Goal: Transaction & Acquisition: Purchase product/service

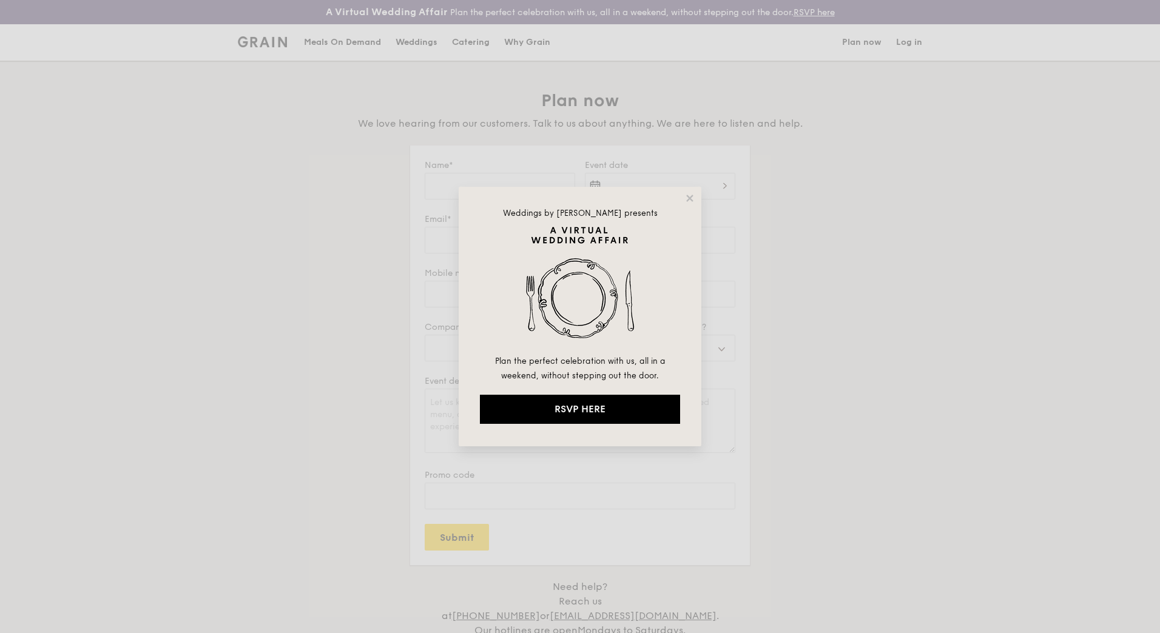
select select
click at [691, 202] on icon at bounding box center [689, 198] width 11 height 11
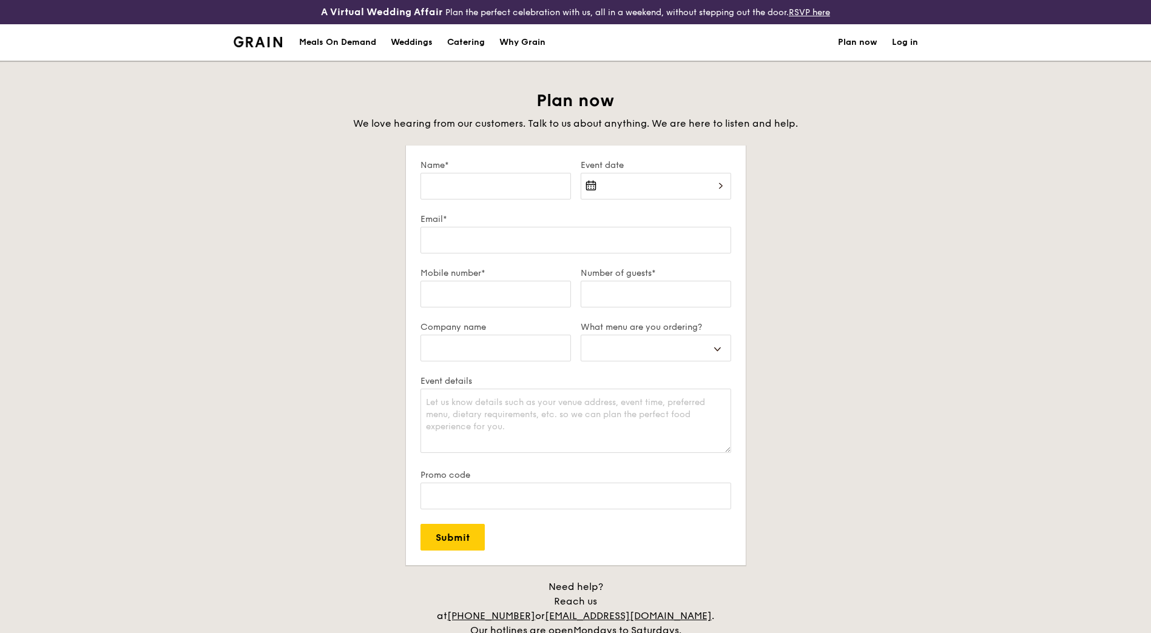
click at [269, 39] on img at bounding box center [258, 41] width 49 height 11
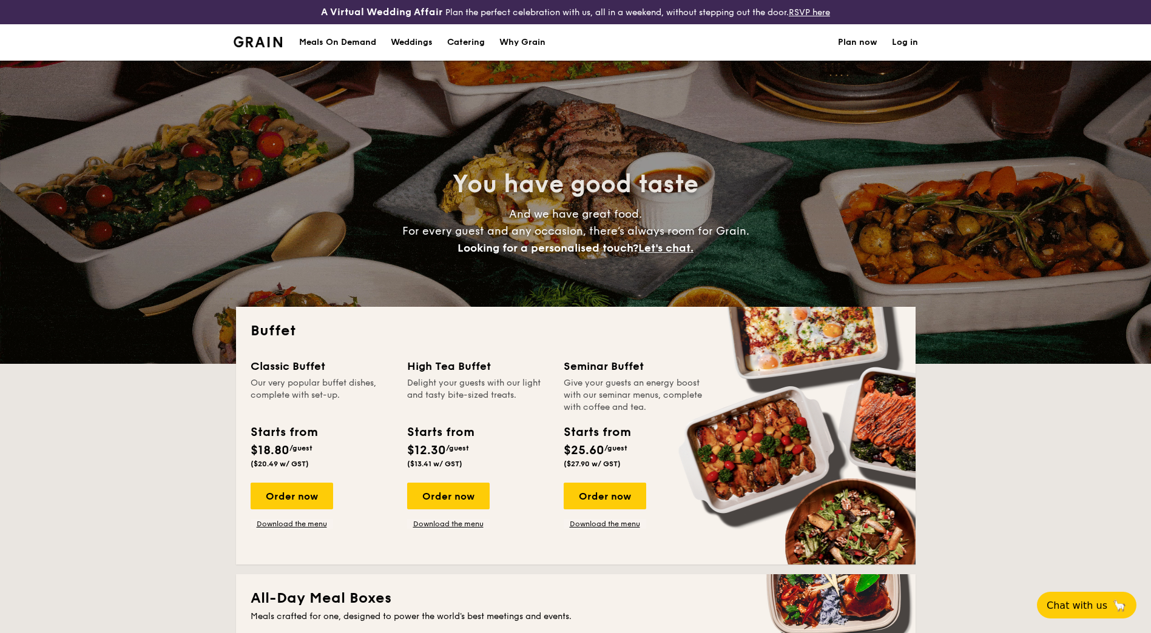
select select
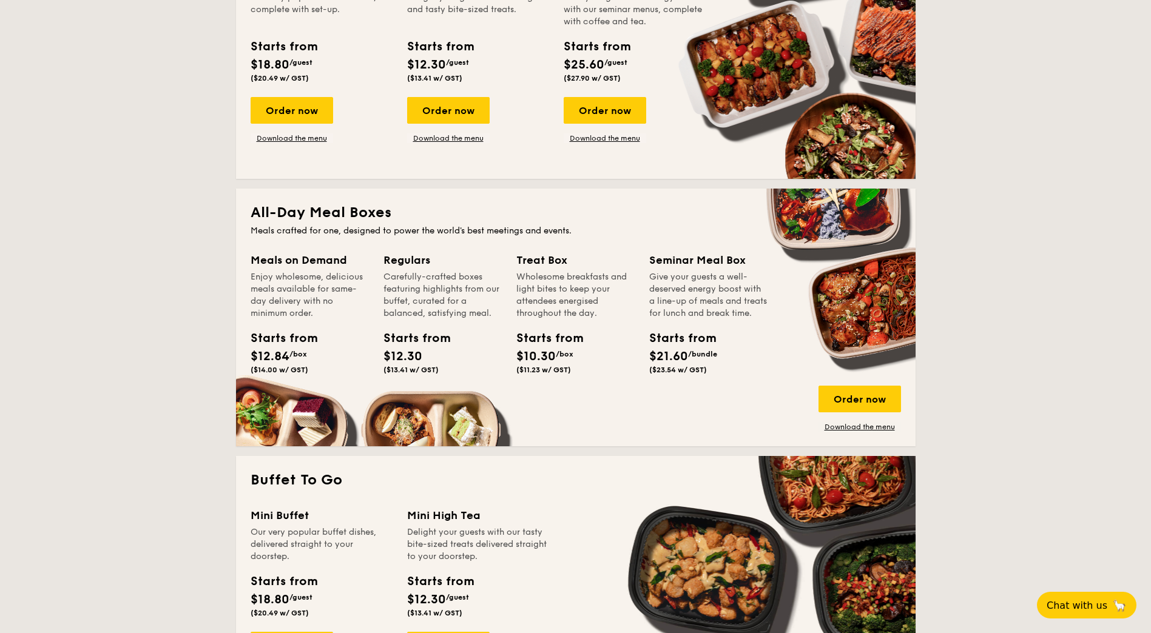
scroll to position [388, 0]
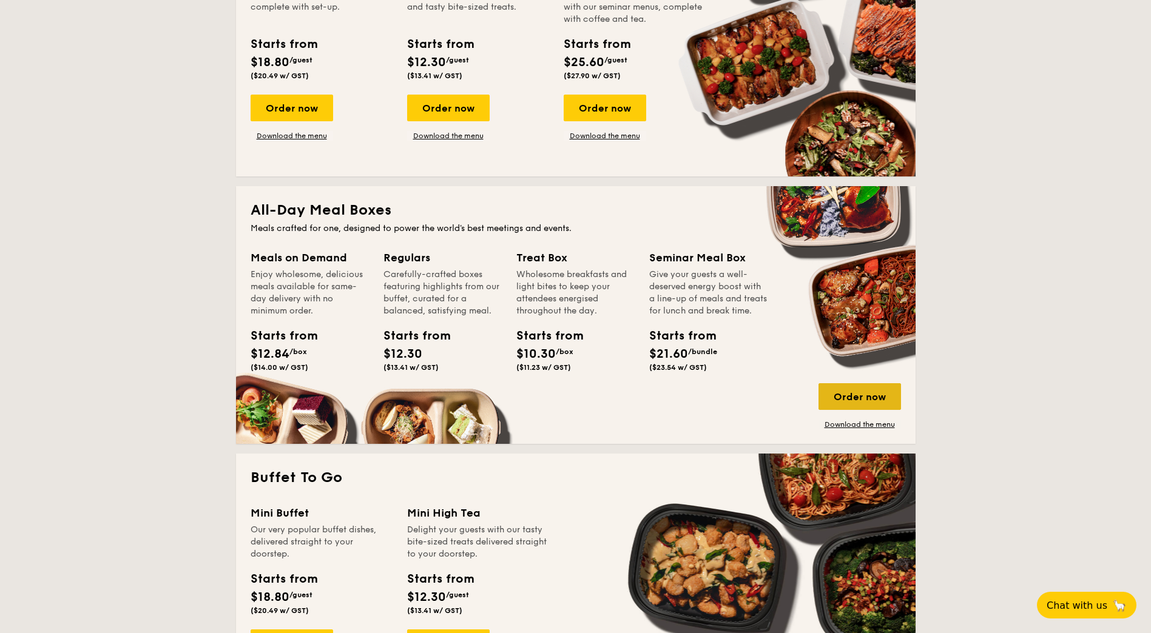
click at [865, 391] on div "Order now" at bounding box center [860, 396] width 83 height 27
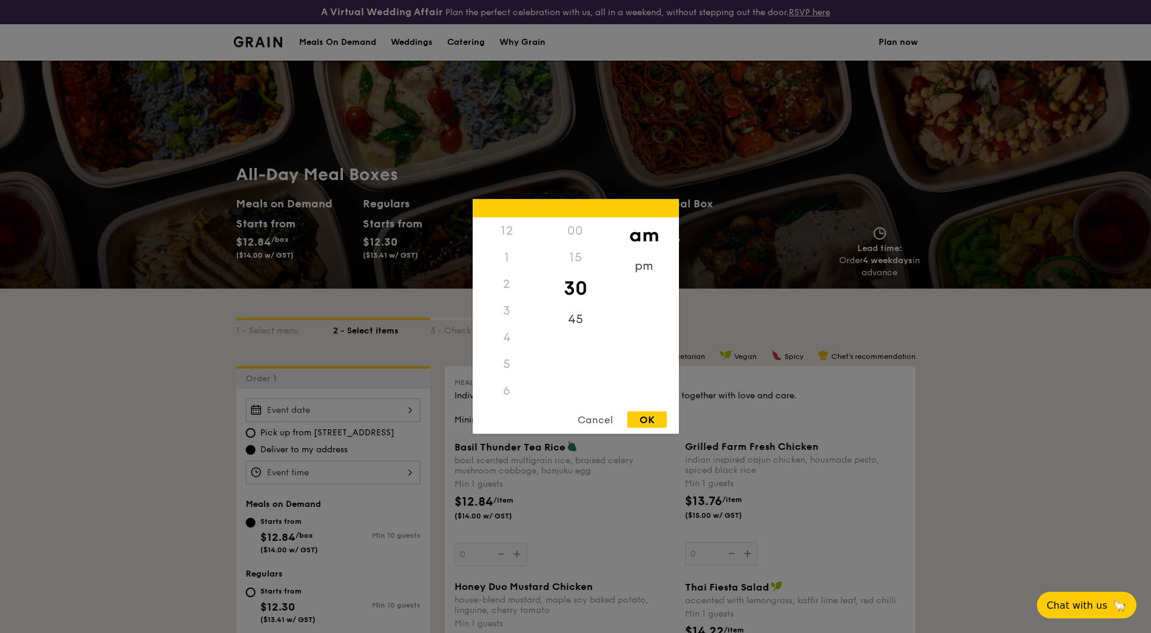
click at [413, 473] on div "12 1 2 3 4 5 6 7 8 9 10 11 00 15 30 45 am pm Cancel OK" at bounding box center [333, 473] width 175 height 24
click at [165, 518] on div at bounding box center [575, 316] width 1151 height 633
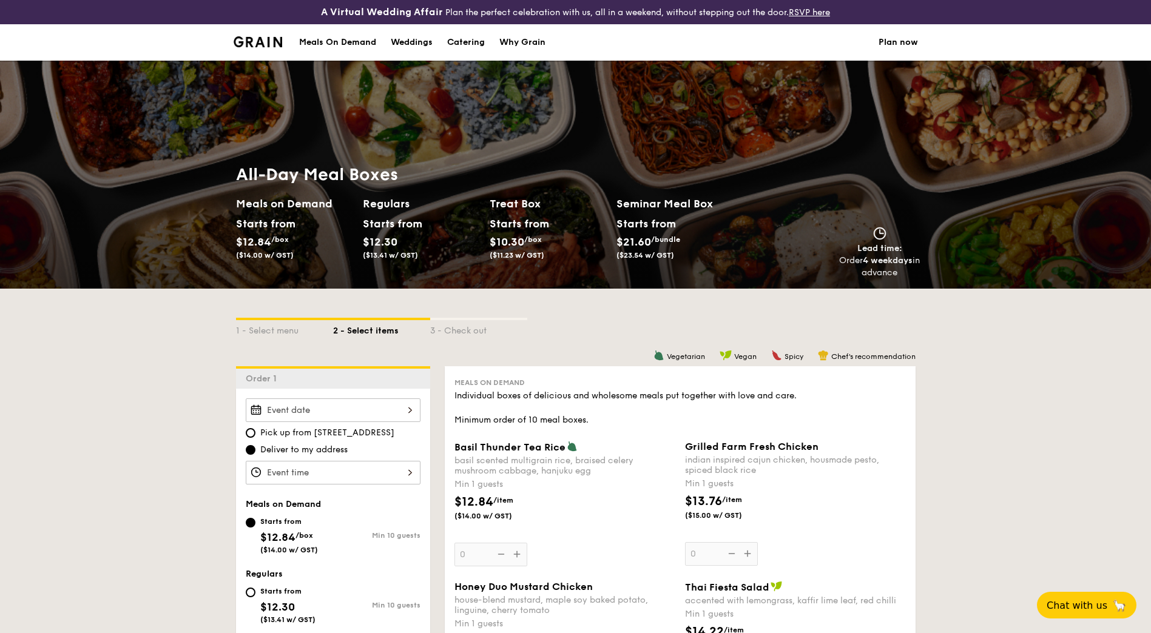
click at [400, 410] on div at bounding box center [333, 411] width 175 height 24
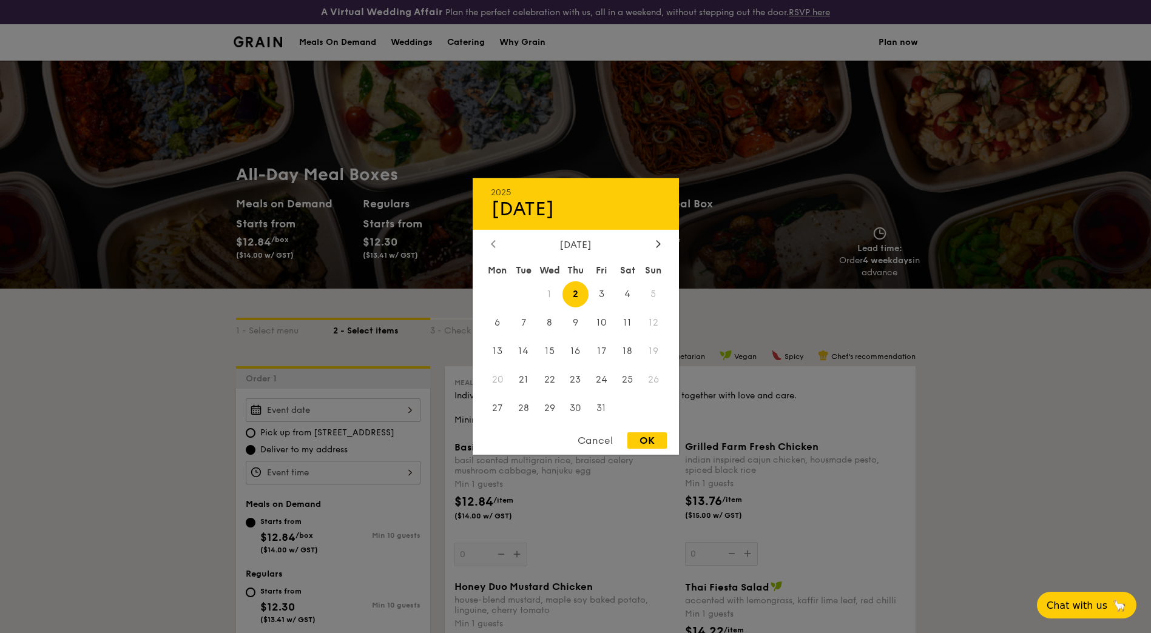
click at [491, 249] on div at bounding box center [493, 245] width 11 height 12
click at [661, 248] on div at bounding box center [658, 245] width 11 height 12
click at [604, 444] on div "Cancel" at bounding box center [595, 441] width 59 height 16
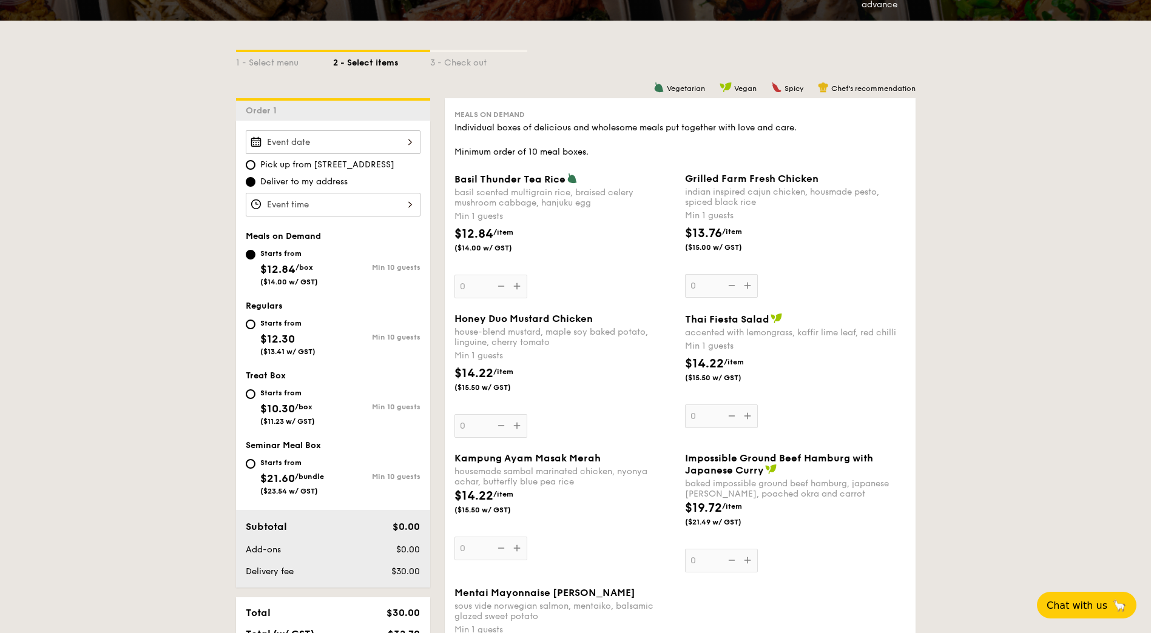
scroll to position [272, 0]
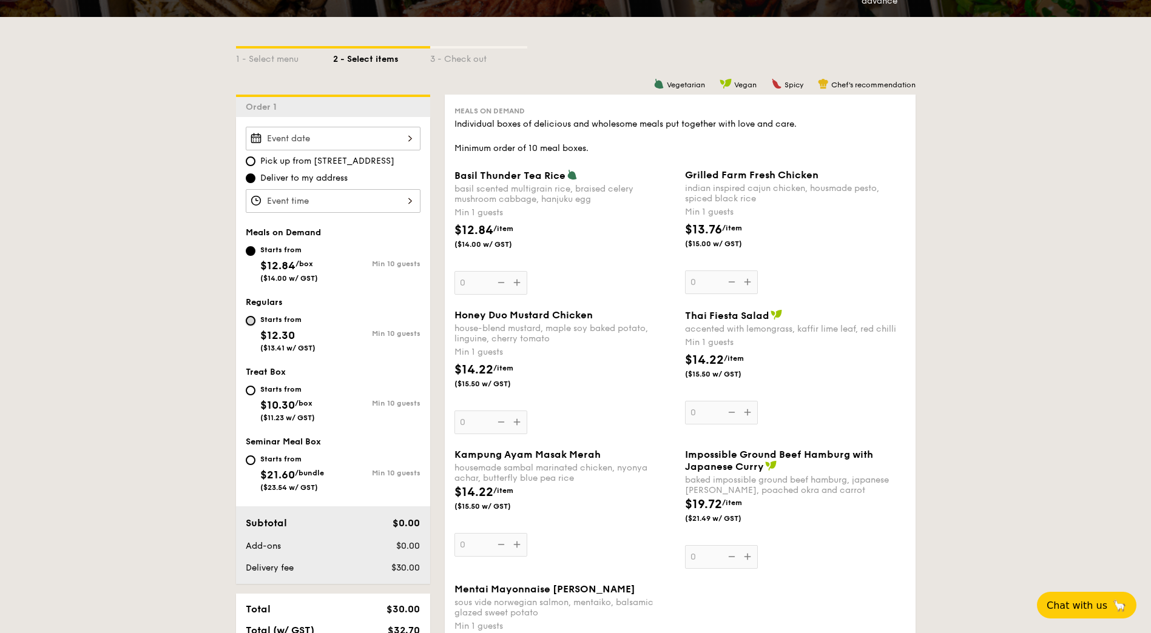
click at [252, 319] on input "Starts from $12.30 ($13.41 w/ GST) Min 10 guests" at bounding box center [251, 321] width 10 height 10
radio input "true"
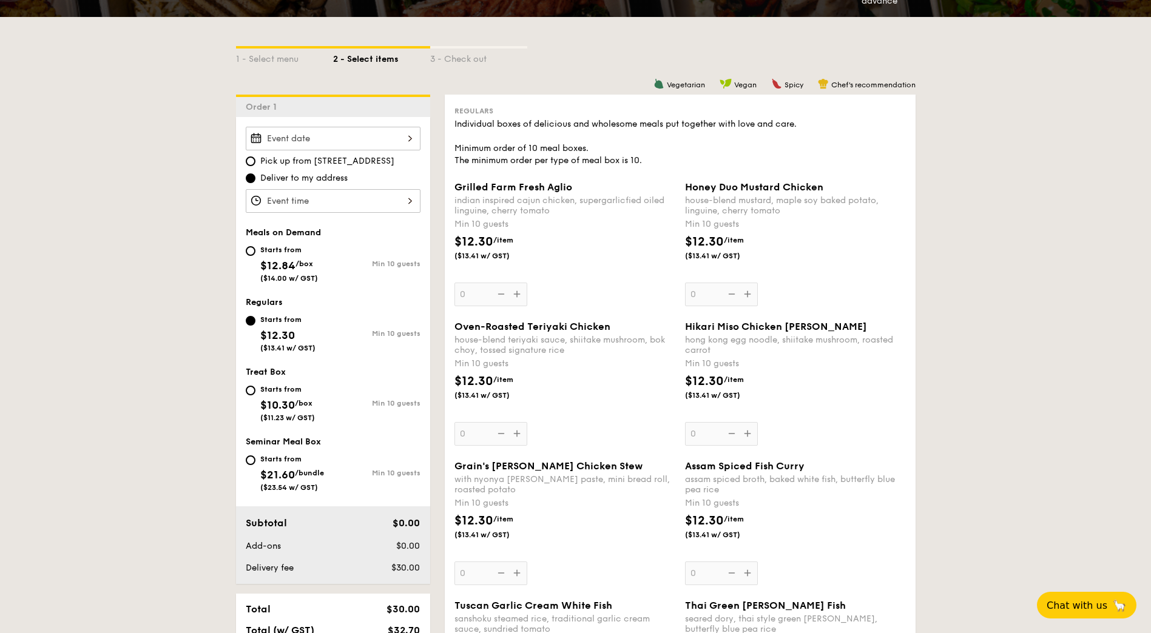
click at [386, 140] on div at bounding box center [333, 139] width 175 height 24
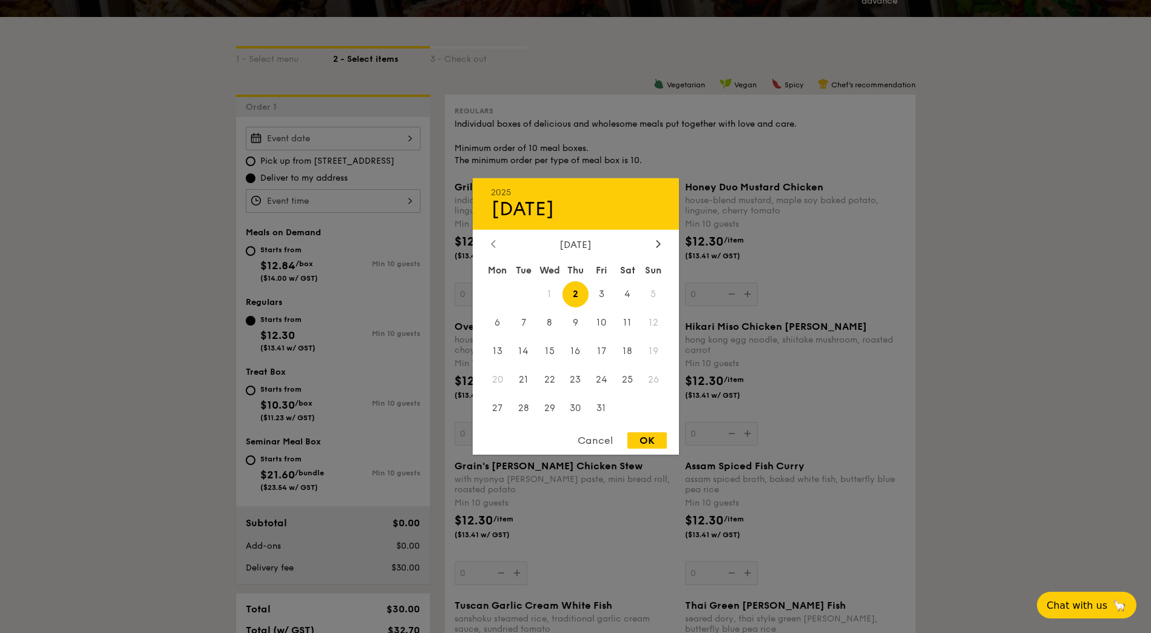
click at [492, 245] on icon at bounding box center [493, 243] width 4 height 7
click at [596, 440] on div "Cancel" at bounding box center [595, 441] width 59 height 16
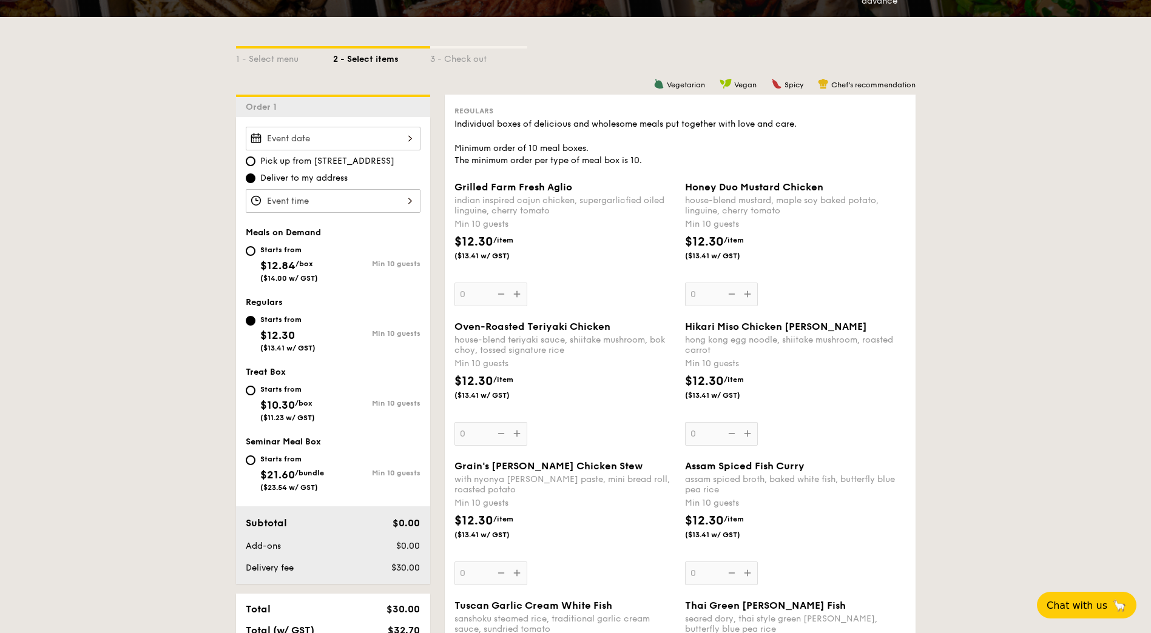
scroll to position [123, 0]
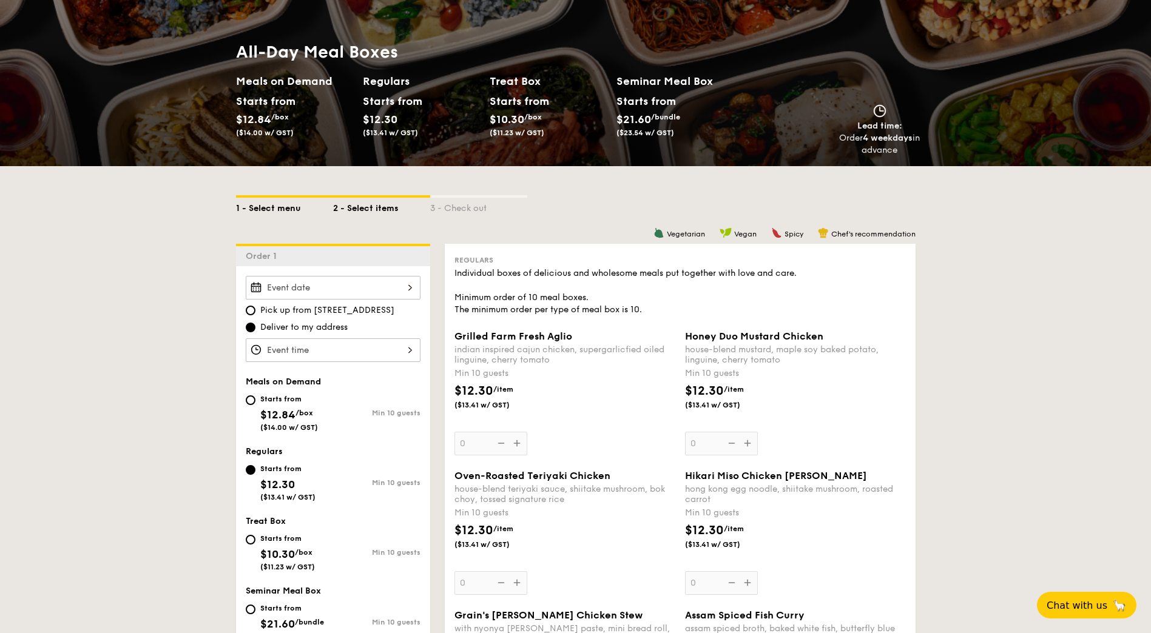
click at [266, 204] on div "1 - Select menu" at bounding box center [284, 206] width 97 height 17
select select
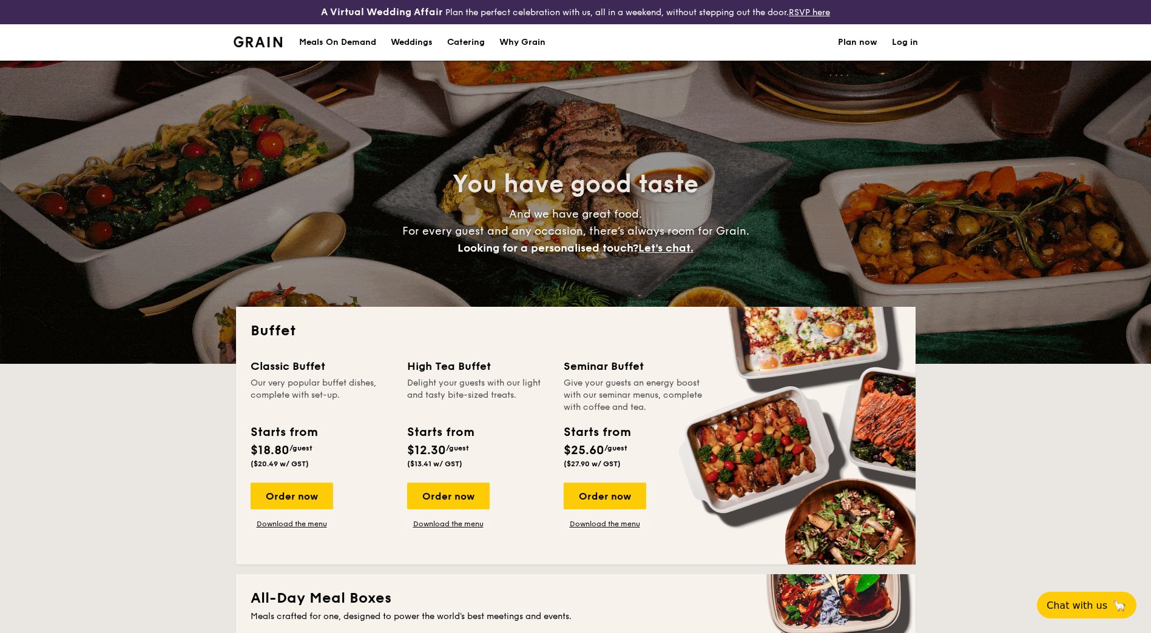
click at [327, 39] on div "Meals On Demand" at bounding box center [337, 42] width 77 height 36
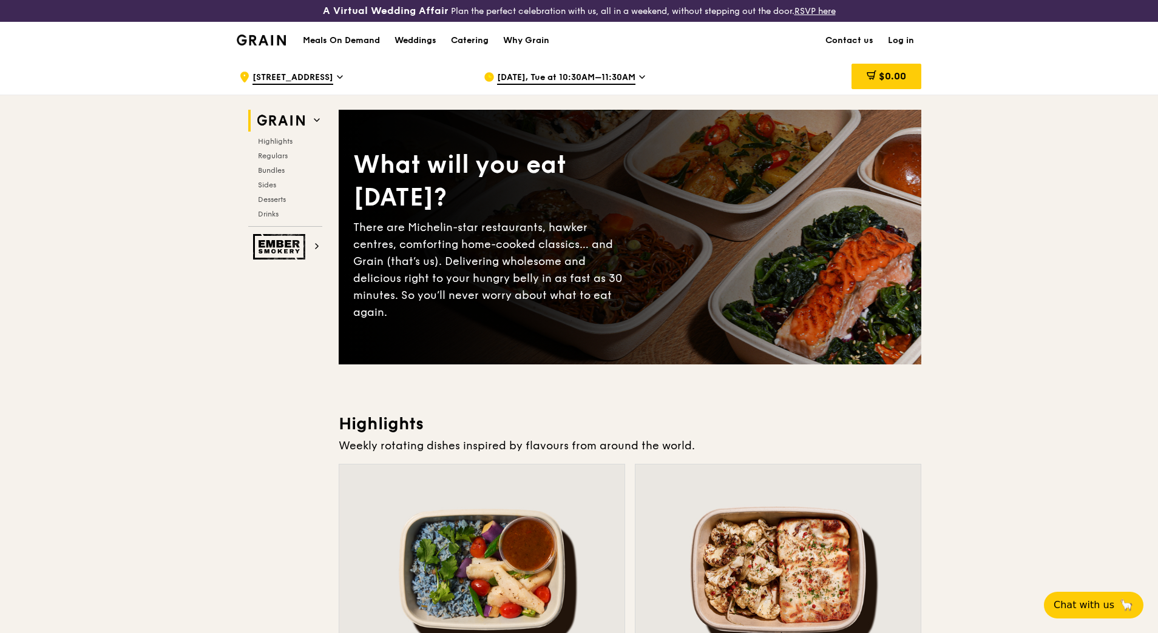
click at [316, 116] on span at bounding box center [317, 120] width 6 height 10
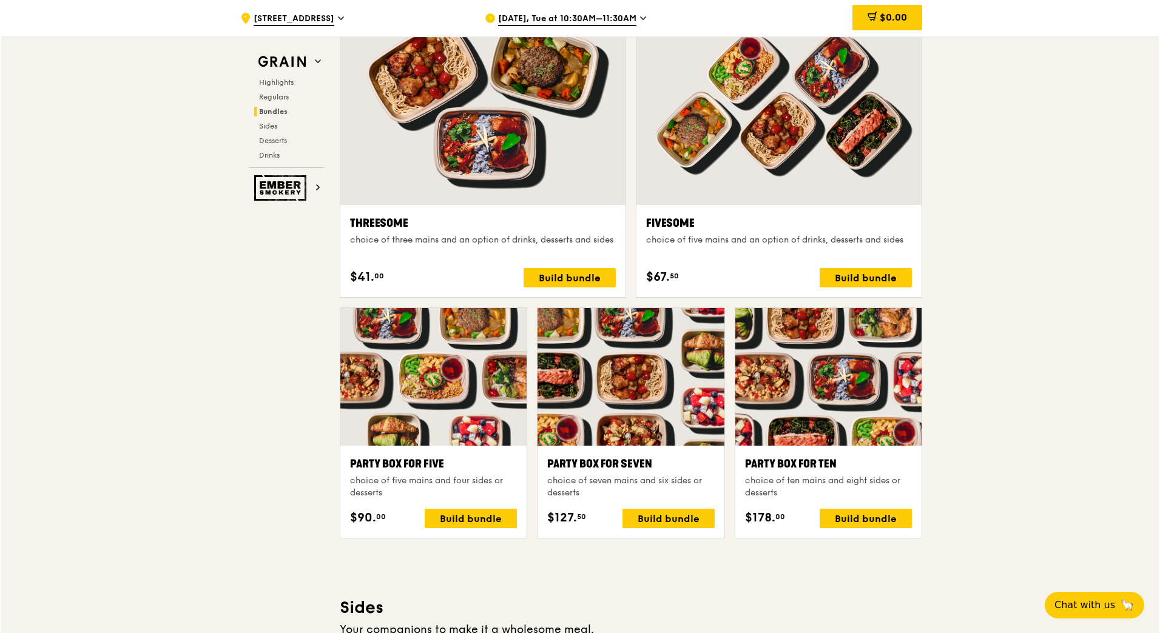
scroll to position [2189, 0]
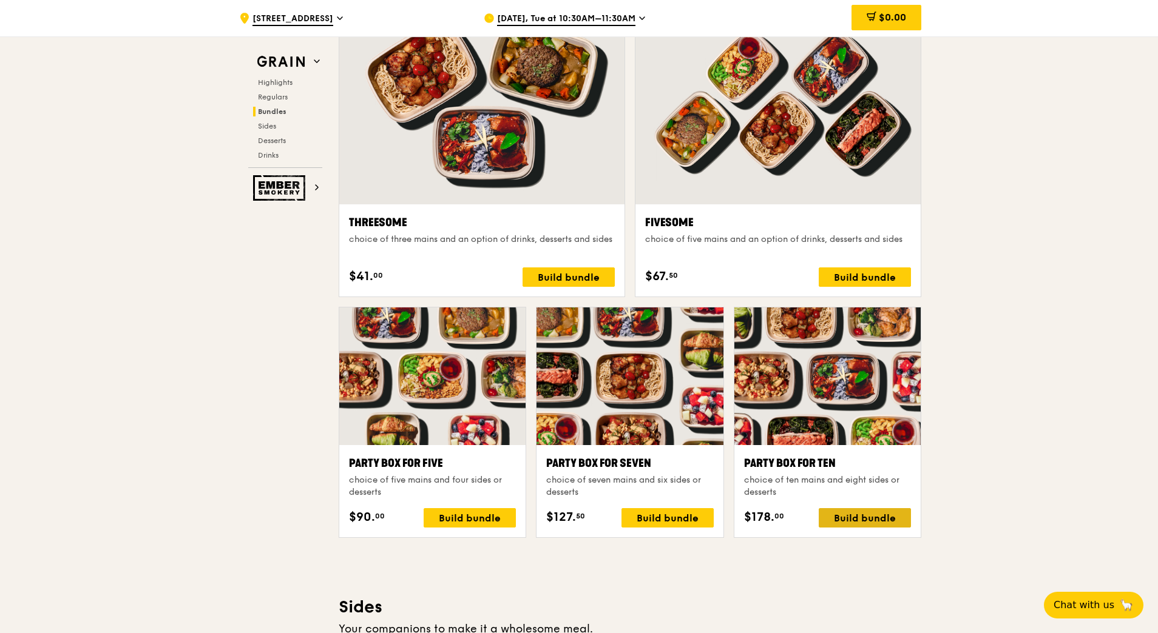
click at [870, 513] on div "Build bundle" at bounding box center [865, 517] width 92 height 19
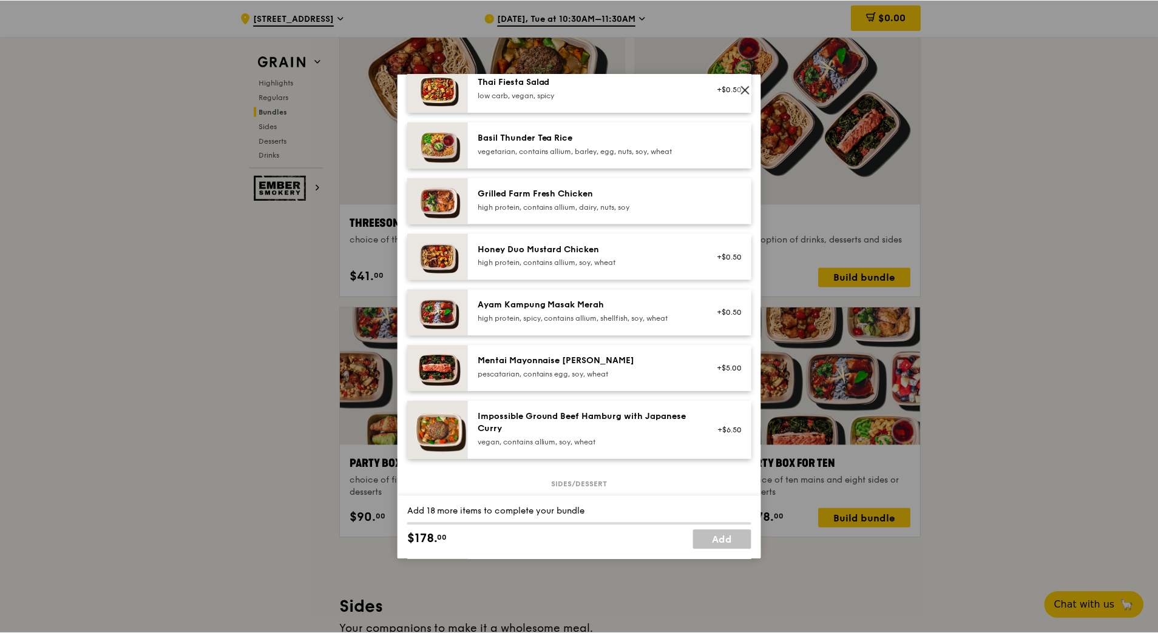
scroll to position [248, 0]
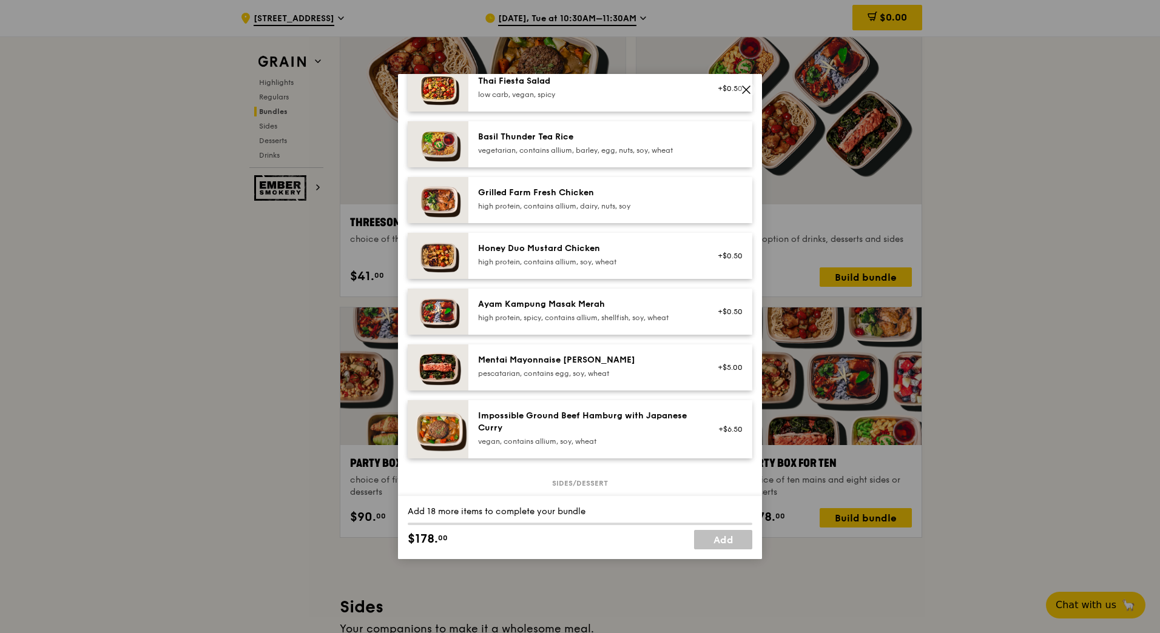
click at [750, 93] on icon at bounding box center [746, 89] width 7 height 7
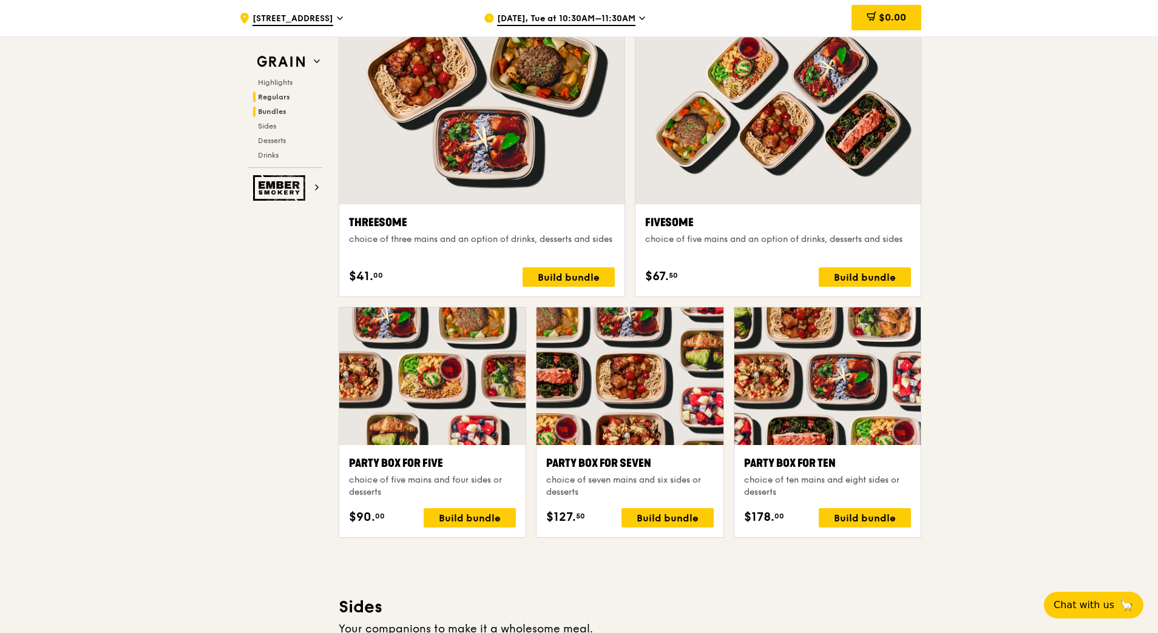
click at [272, 97] on span "Regulars" at bounding box center [274, 97] width 32 height 8
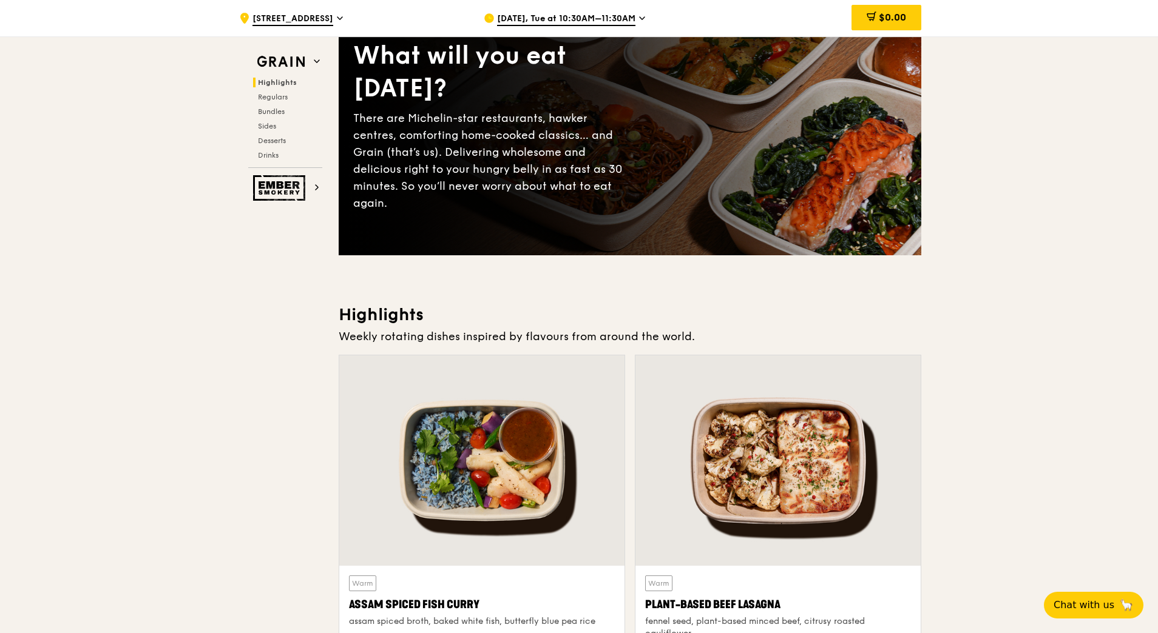
scroll to position [0, 0]
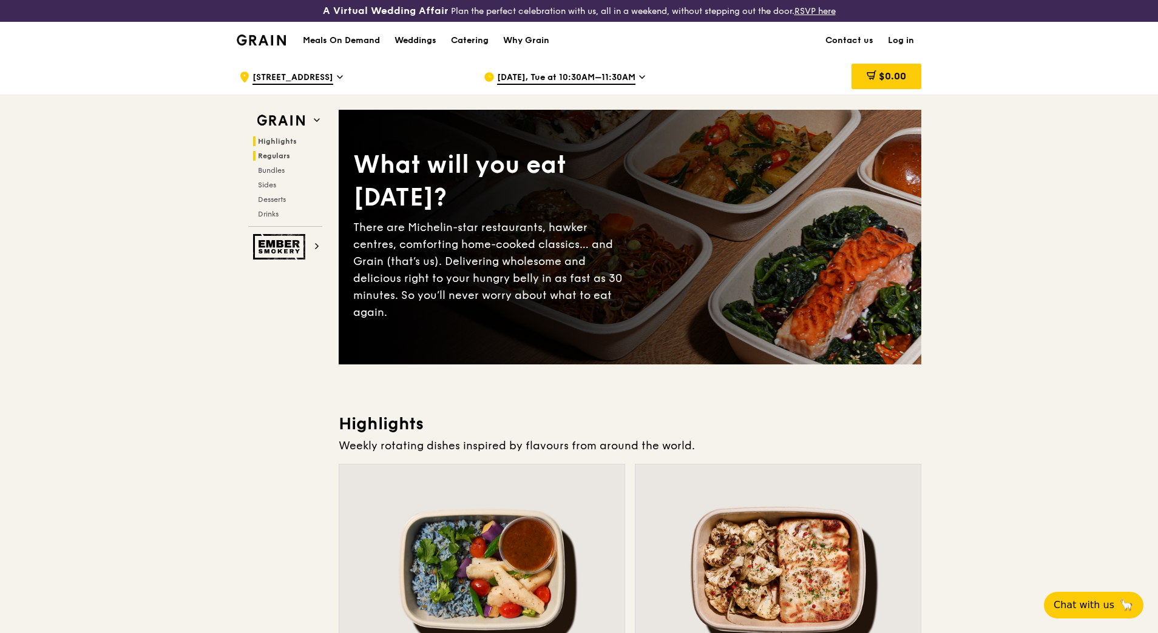
click at [295, 160] on h2 "Regulars" at bounding box center [287, 156] width 69 height 10
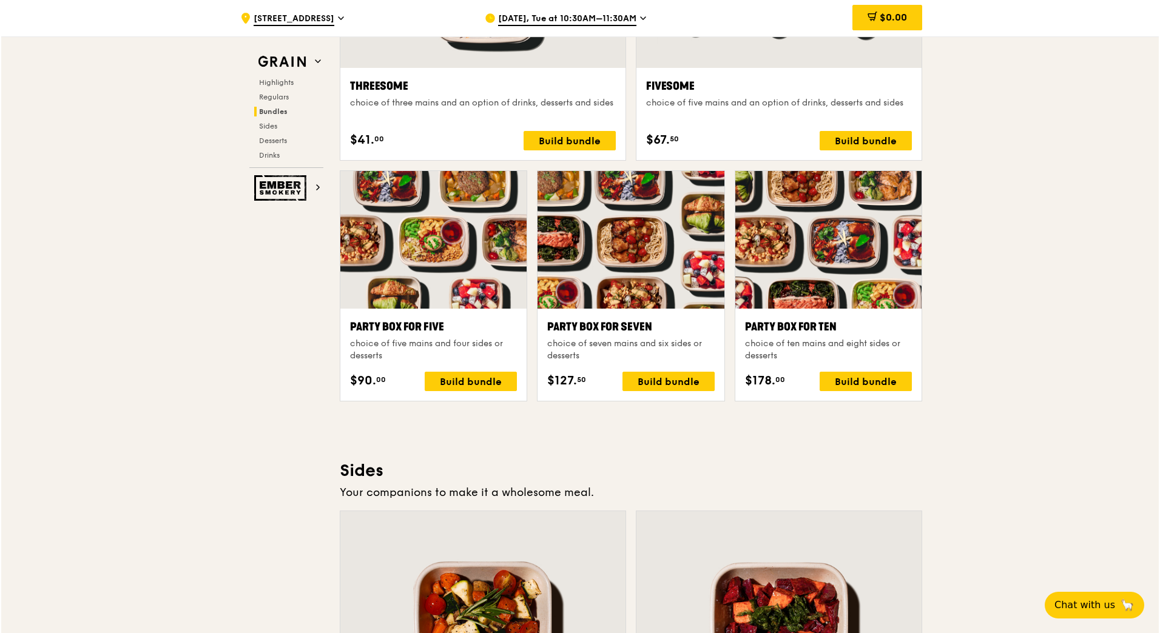
scroll to position [2326, 0]
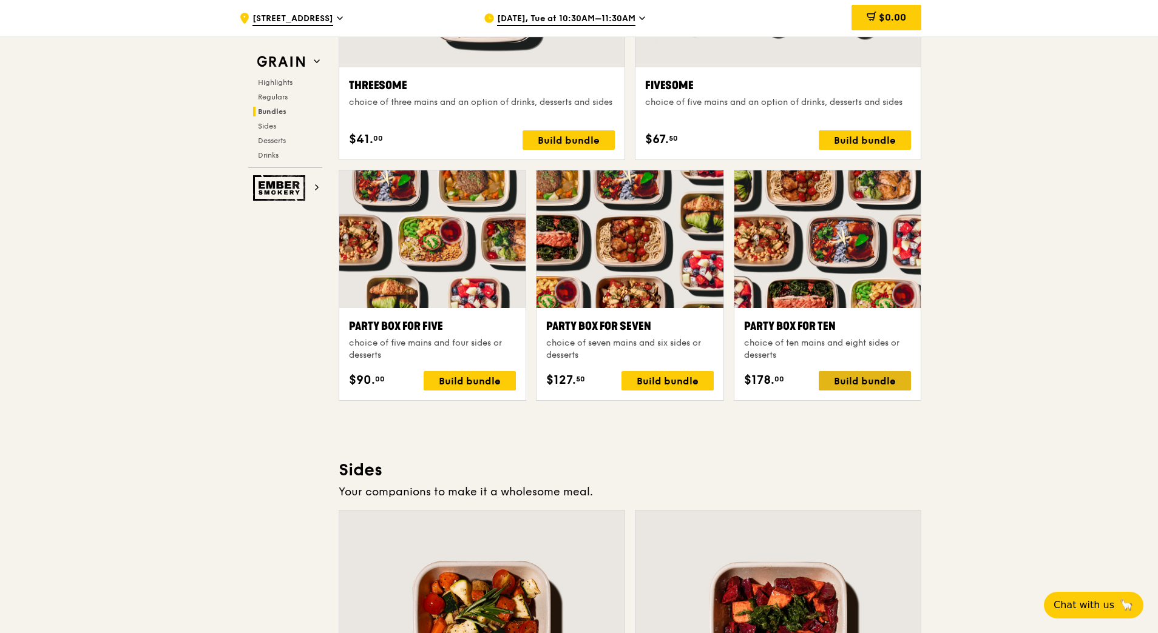
click at [862, 375] on div "Build bundle" at bounding box center [865, 380] width 92 height 19
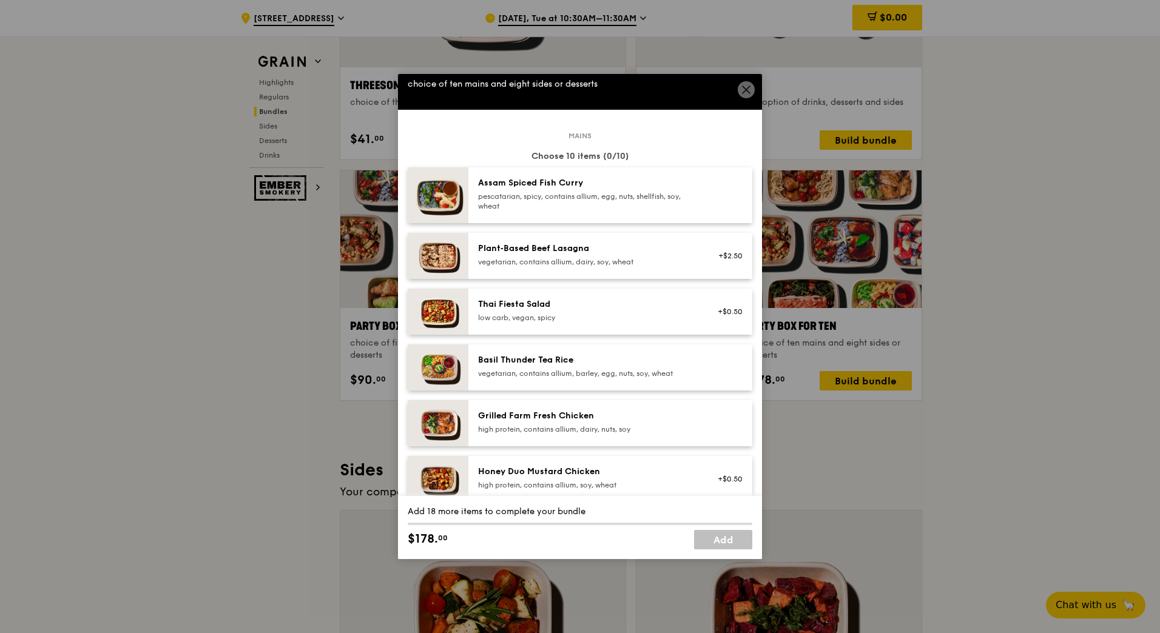
scroll to position [0, 0]
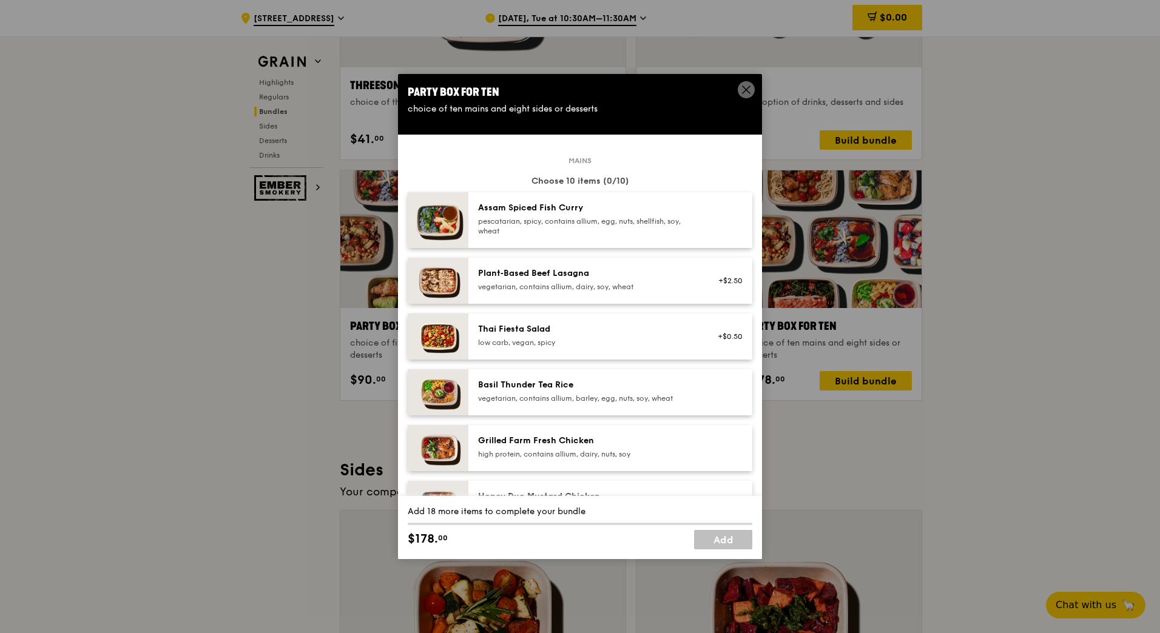
click at [603, 334] on div "Thai Fiesta Salad" at bounding box center [587, 329] width 218 height 12
click at [624, 293] on div "Plant‑Based Beef Lasagna vegetarian, contains allium, dairy, soy, wheat" at bounding box center [587, 281] width 232 height 27
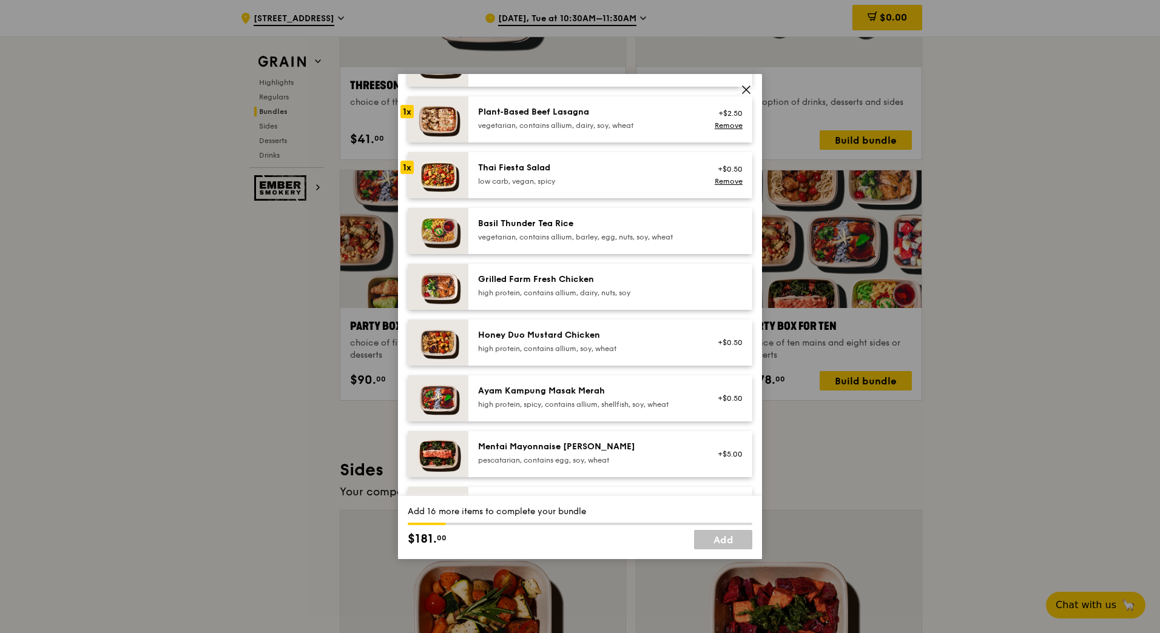
scroll to position [162, 0]
click at [622, 342] on div "Honey Duo Mustard Chicken high protein, contains allium, soy, wheat" at bounding box center [587, 341] width 218 height 24
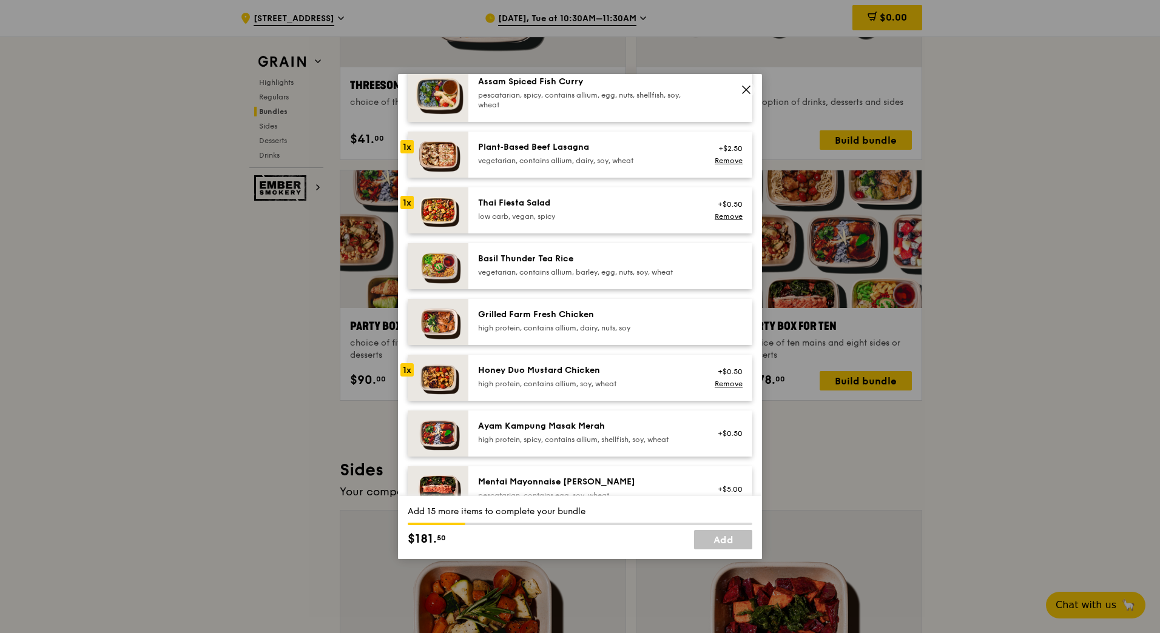
scroll to position [130, 0]
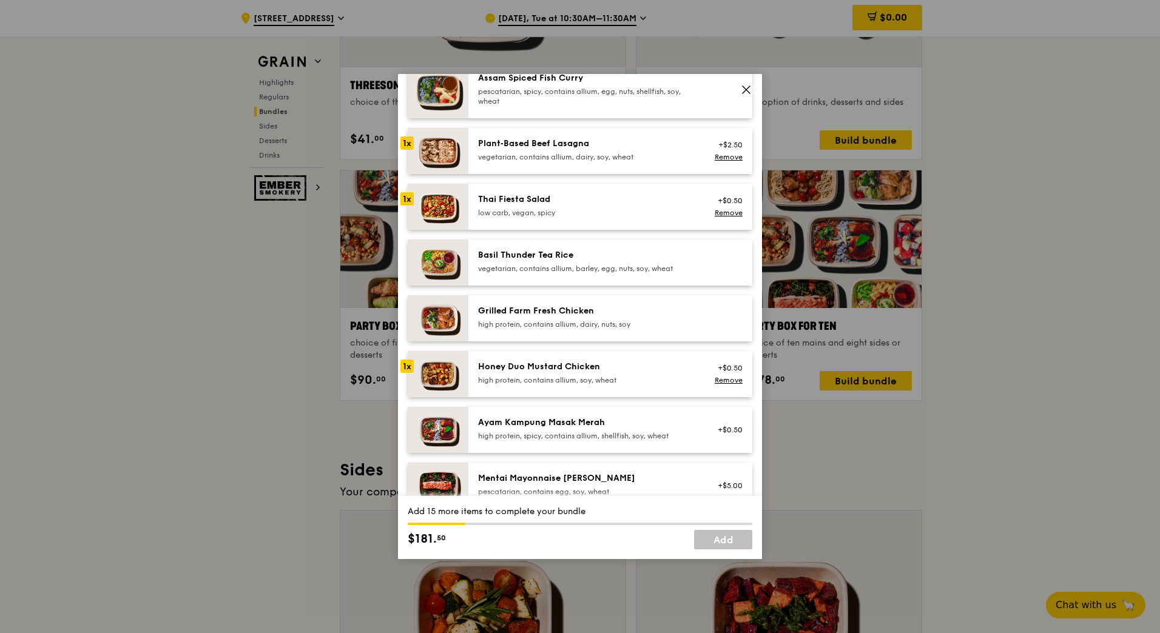
click at [578, 325] on div "high protein, contains allium, dairy, nuts, soy" at bounding box center [587, 325] width 218 height 10
click at [718, 320] on link "Remove" at bounding box center [729, 321] width 28 height 8
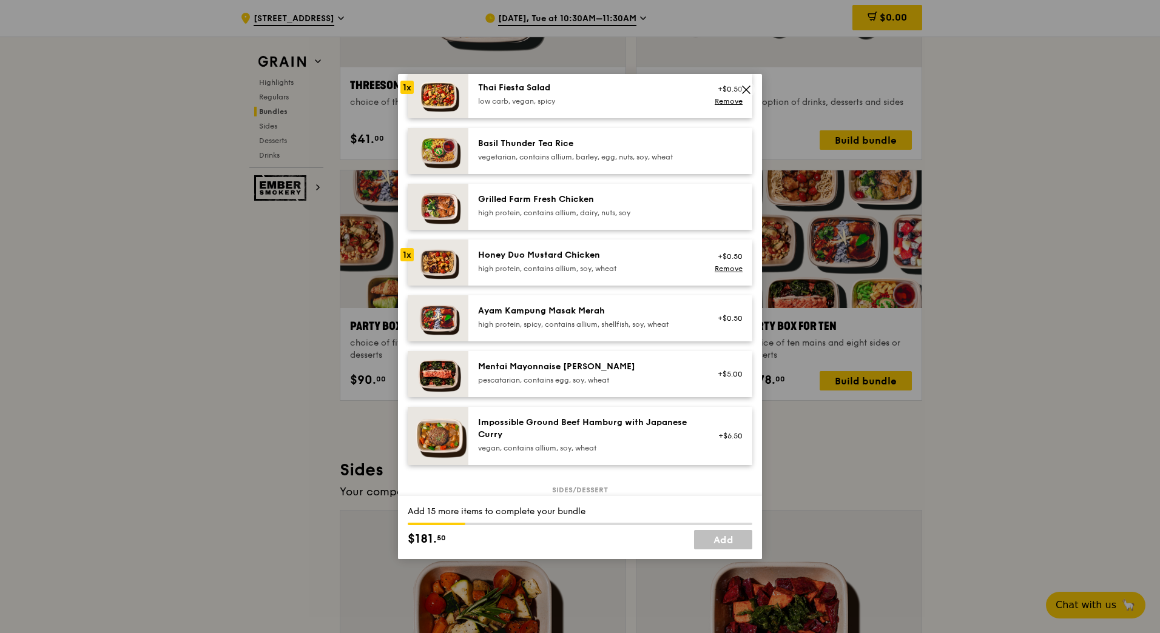
scroll to position [241, 0]
click at [595, 262] on div "Honey Duo Mustard Chicken high protein, contains allium, soy, wheat" at bounding box center [587, 262] width 218 height 24
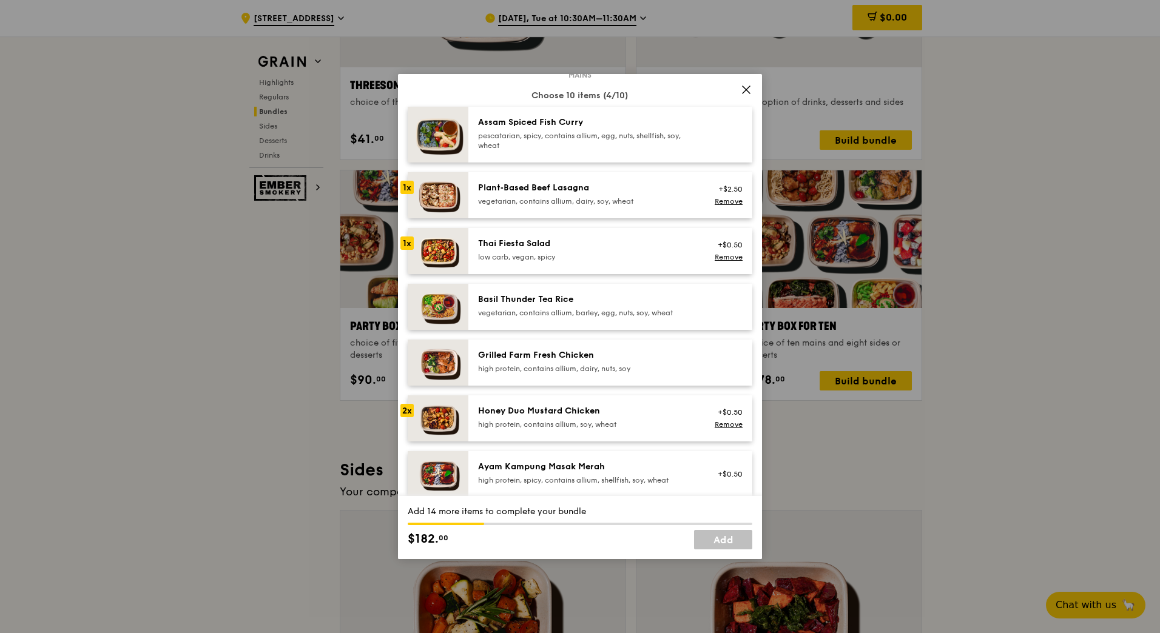
scroll to position [78, 0]
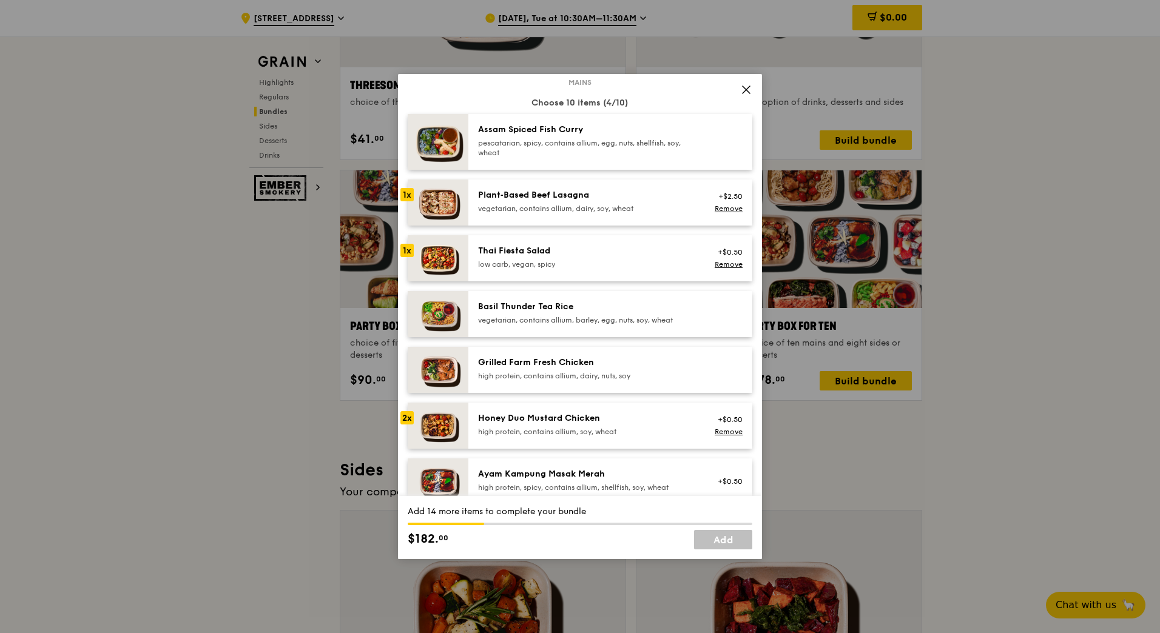
click at [583, 152] on div "pescatarian, spicy, contains allium, egg, nuts, shellfish, soy, wheat" at bounding box center [587, 147] width 218 height 19
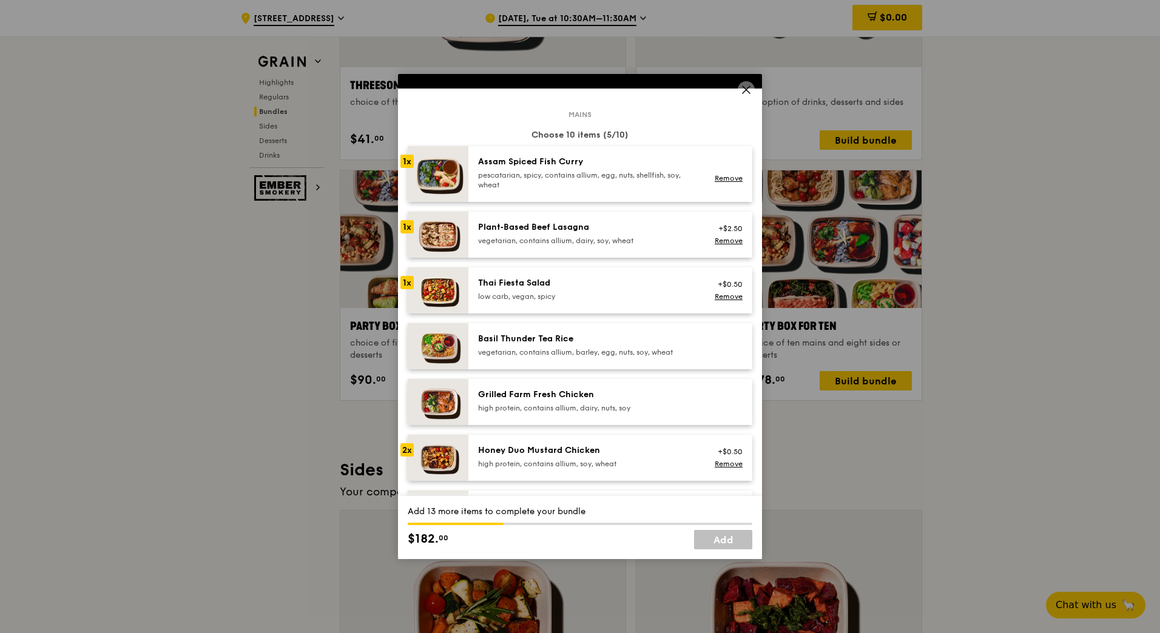
scroll to position [0, 0]
